Goal: Obtain resource: Download file/media

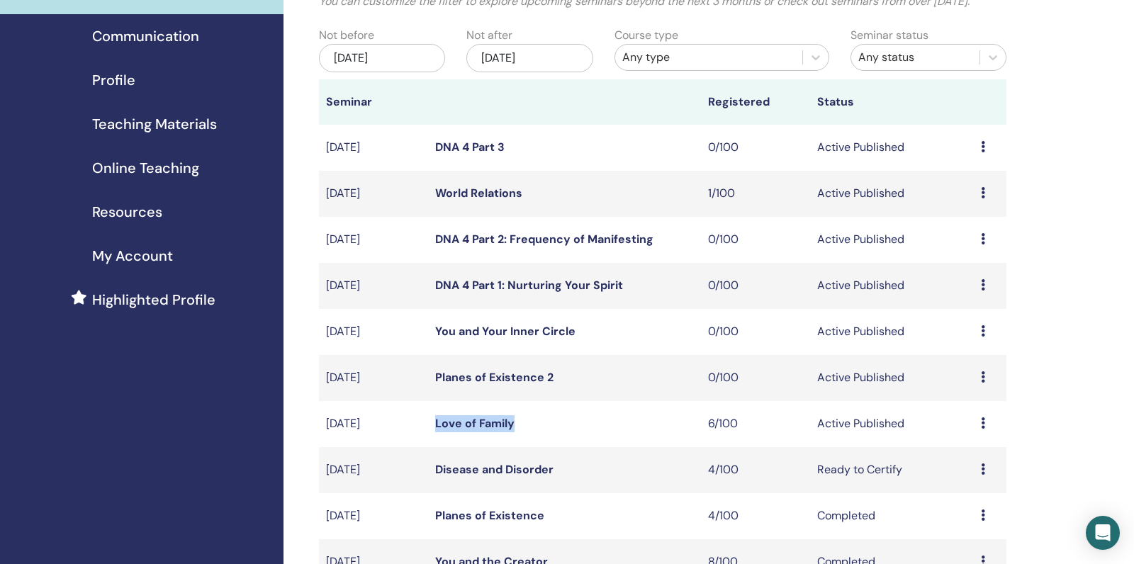
scroll to position [72, 0]
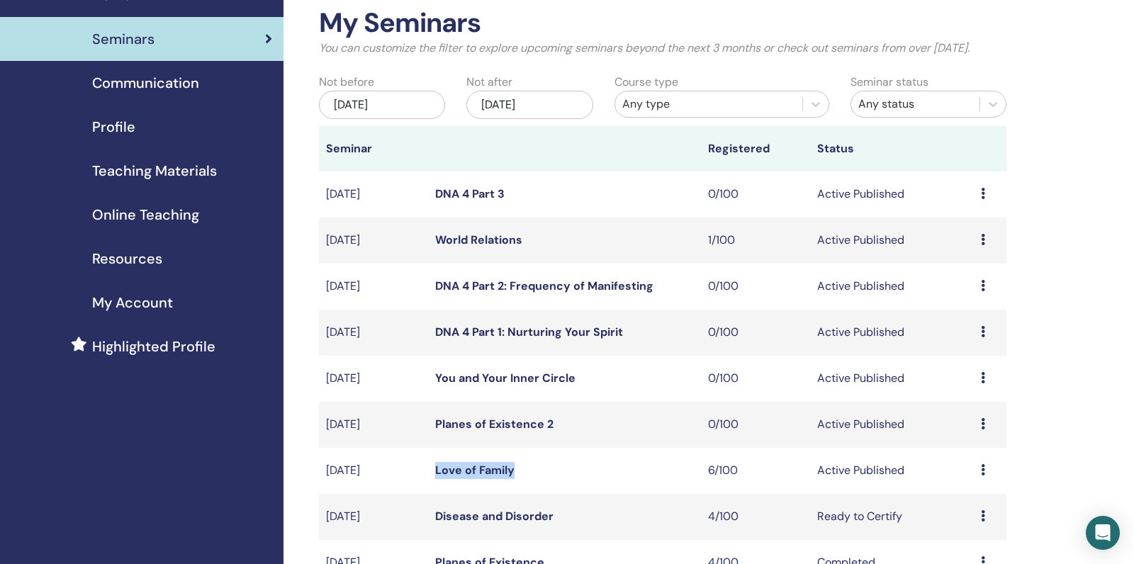
click at [181, 186] on link "Teaching Materials" at bounding box center [141, 171] width 283 height 44
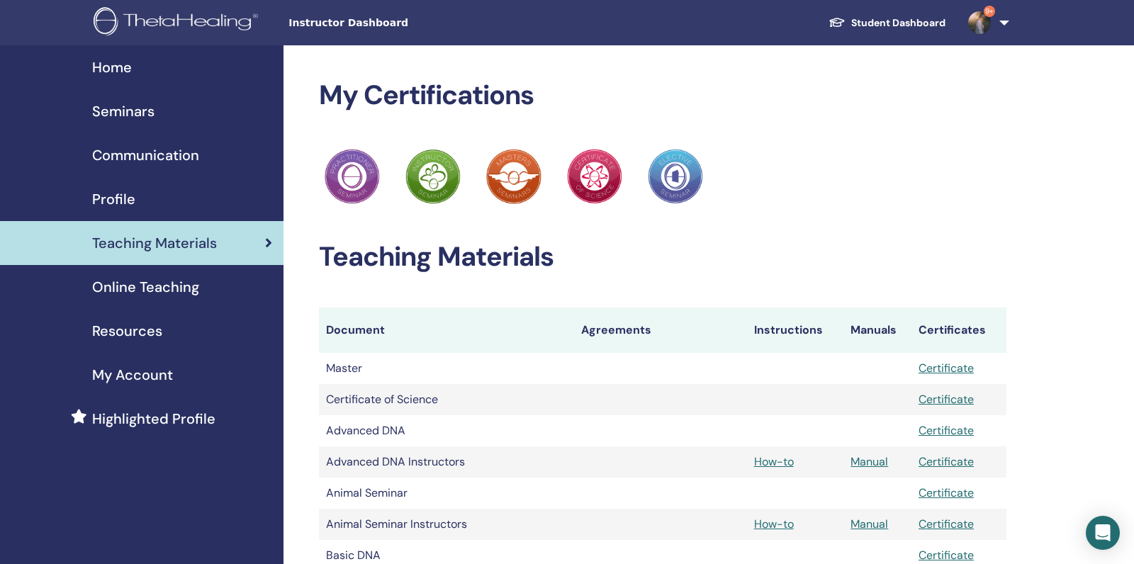
click at [177, 286] on span "Online Teaching" at bounding box center [145, 286] width 107 height 21
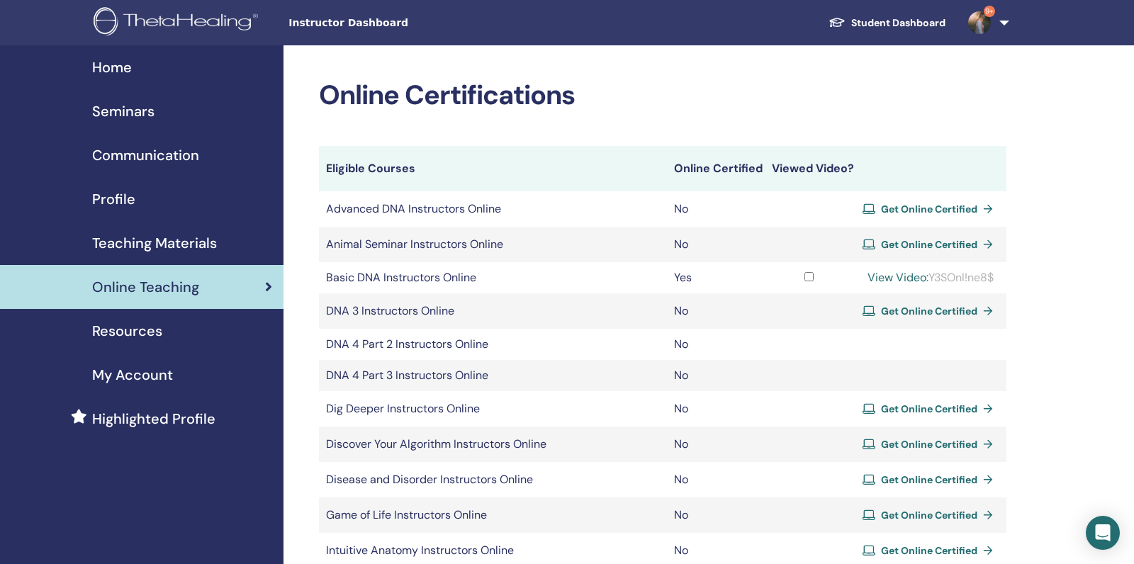
click at [178, 231] on link "Teaching Materials" at bounding box center [141, 243] width 283 height 44
click at [169, 246] on span "Teaching Materials" at bounding box center [154, 242] width 125 height 21
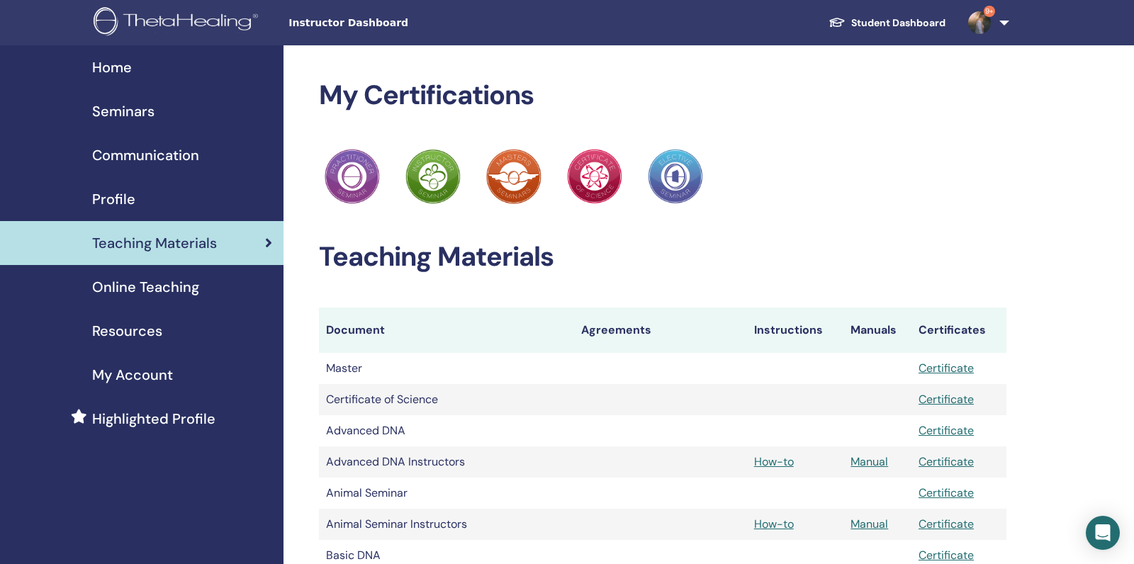
click at [440, 332] on th "Document" at bounding box center [446, 330] width 255 height 45
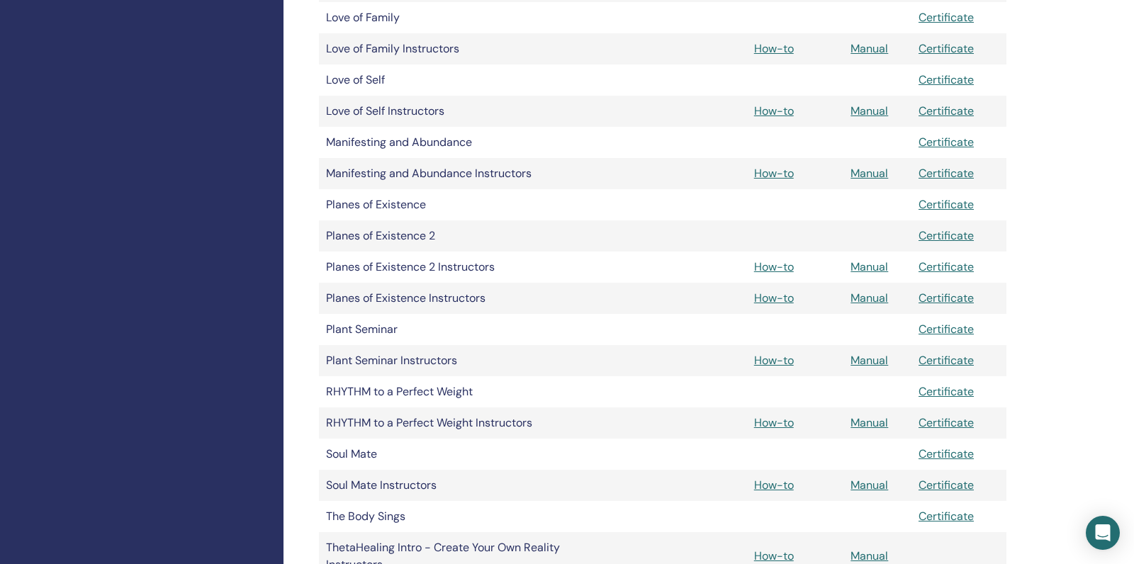
scroll to position [1399, 0]
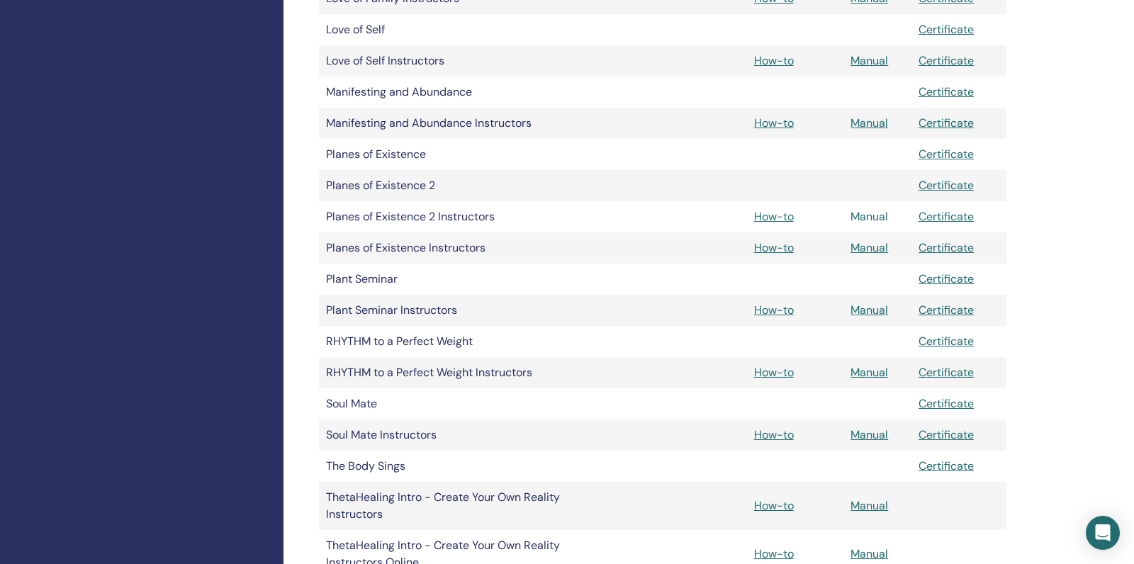
click at [858, 215] on link "Manual" at bounding box center [869, 216] width 38 height 15
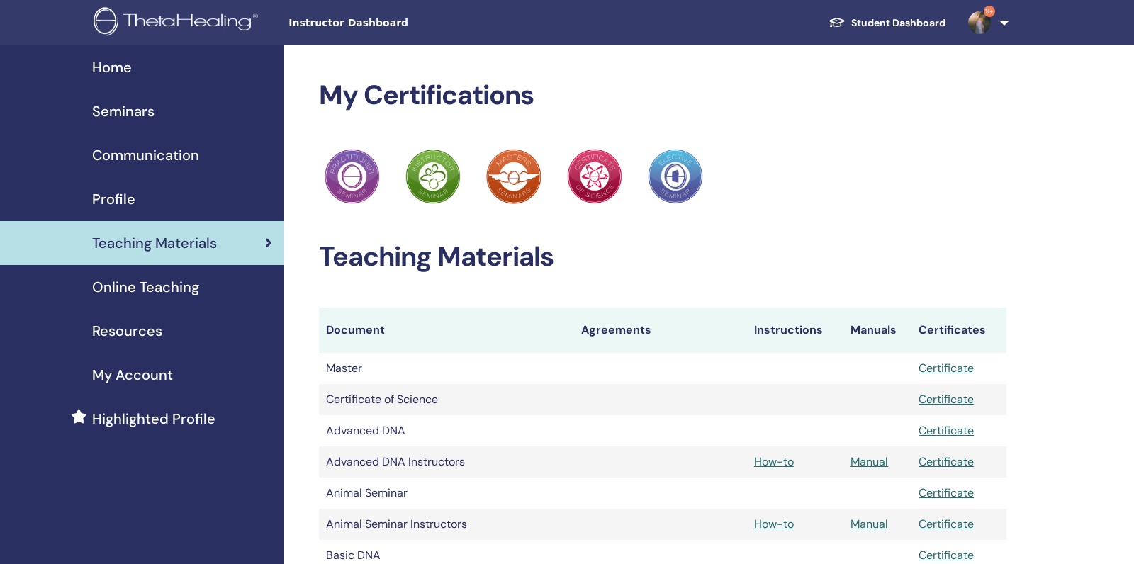
scroll to position [1399, 0]
